Goal: Information Seeking & Learning: Learn about a topic

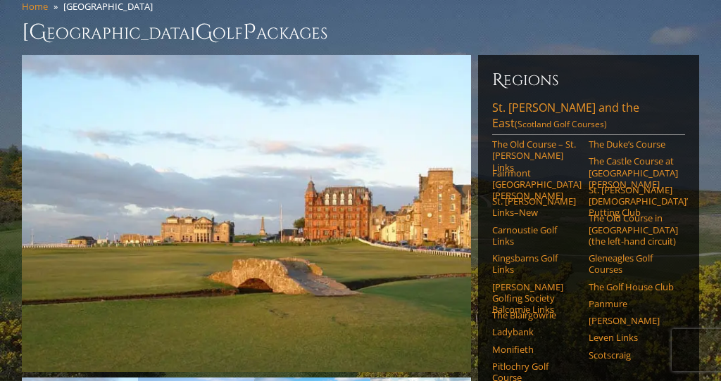
scroll to position [122, 0]
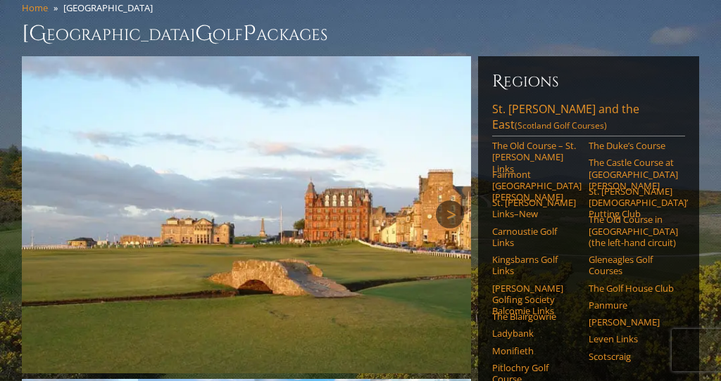
click at [449, 201] on link "Next" at bounding box center [450, 215] width 28 height 28
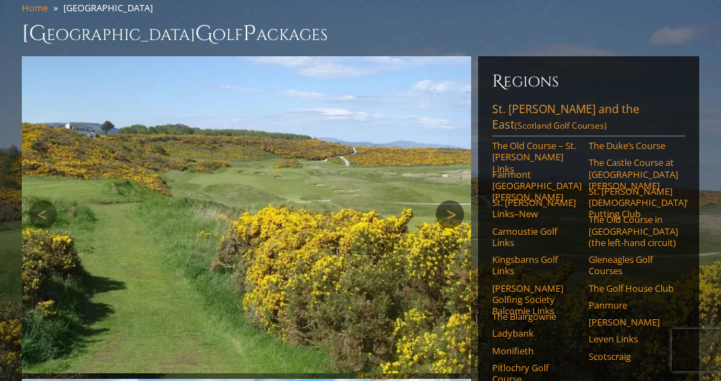
click at [449, 201] on link "Next" at bounding box center [450, 215] width 28 height 28
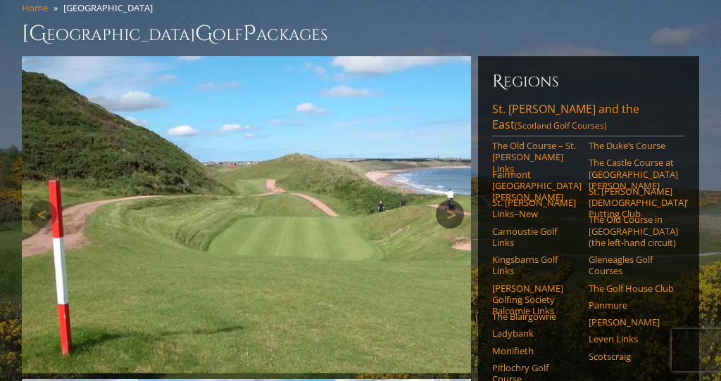
click at [449, 201] on link "Next" at bounding box center [450, 215] width 28 height 28
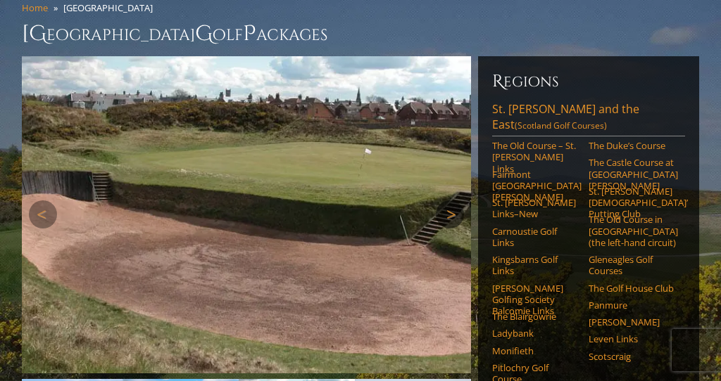
click at [449, 201] on link "Next" at bounding box center [450, 215] width 28 height 28
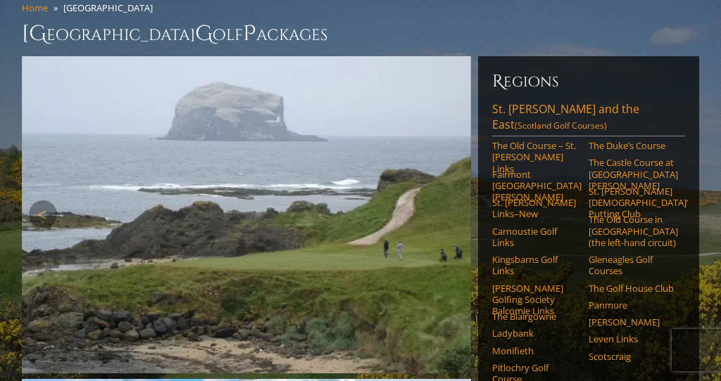
click at [449, 201] on link "Next" at bounding box center [450, 215] width 28 height 28
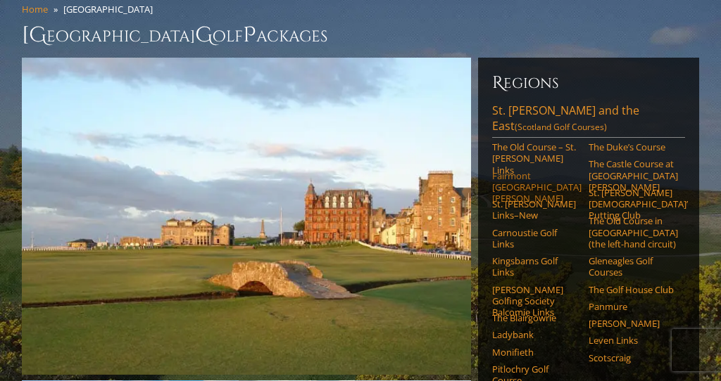
scroll to position [116, 0]
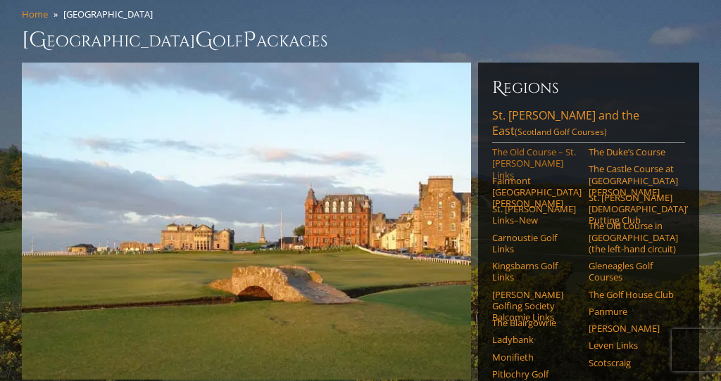
click at [503, 146] on link "The Old Course – St. [PERSON_NAME] Links" at bounding box center [535, 163] width 87 height 34
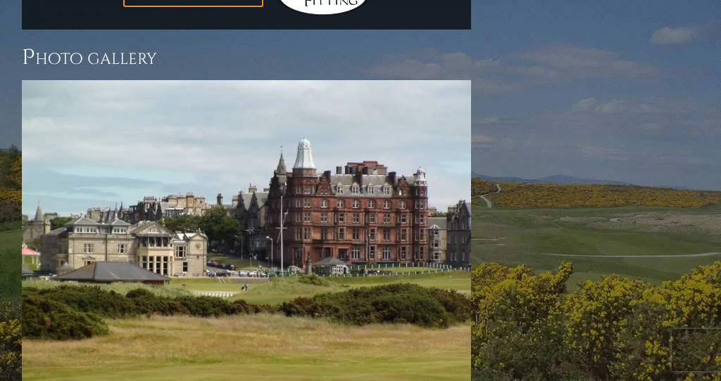
scroll to position [1948, 0]
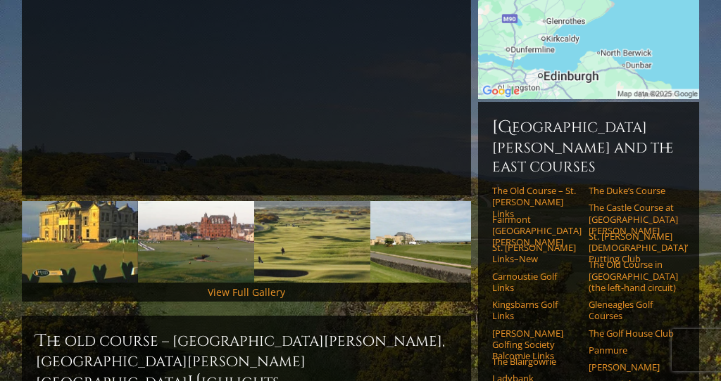
scroll to position [341, 0]
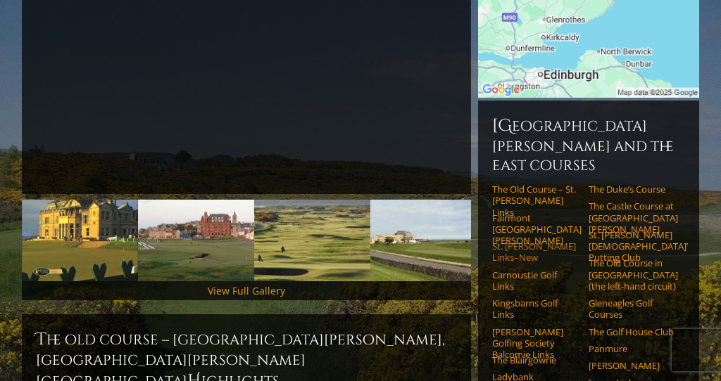
click at [552, 241] on link "St. [PERSON_NAME] Links–New" at bounding box center [535, 252] width 87 height 23
